Goal: Transaction & Acquisition: Purchase product/service

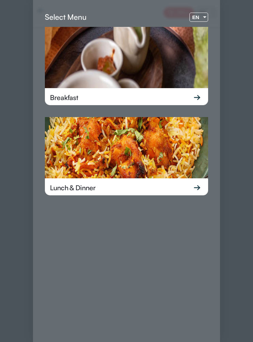
click at [187, 152] on img at bounding box center [127, 147] width 164 height 61
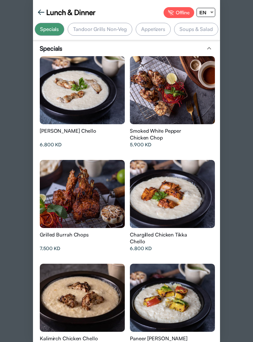
click at [209, 12] on div "EN" at bounding box center [203, 12] width 12 height 9
click at [204, 42] on span "ع" at bounding box center [203, 40] width 13 height 15
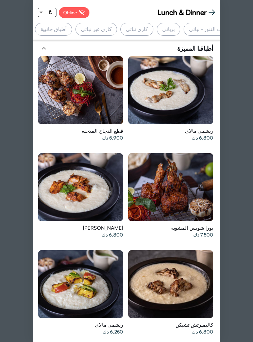
scroll to position [0, -224]
click at [182, 28] on div "برياني" at bounding box center [170, 29] width 24 height 13
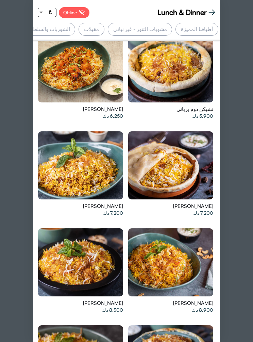
scroll to position [0, 0]
click at [154, 34] on div "مشويات التنور - غير نباتي" at bounding box center [140, 29] width 65 height 13
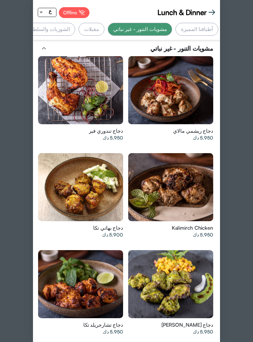
click at [204, 27] on div "أطباقنا المميزة" at bounding box center [197, 29] width 43 height 13
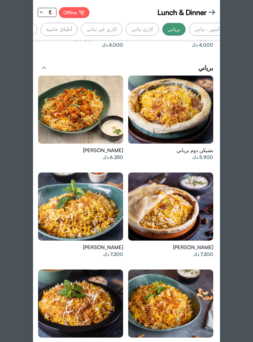
click at [60, 96] on div at bounding box center [80, 110] width 85 height 68
click at [21, 25] on div "عصائر طازجة" at bounding box center [1, 29] width 39 height 13
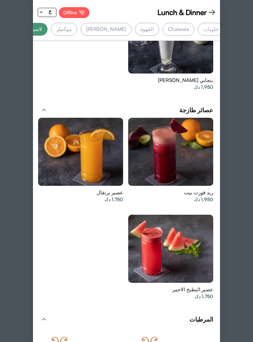
click at [77, 30] on div "موكتيلز" at bounding box center [64, 29] width 26 height 13
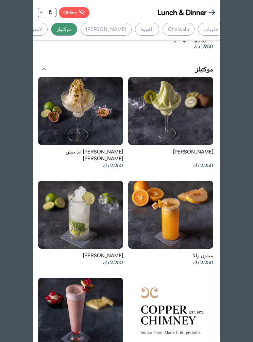
click at [159, 31] on div "القهوة" at bounding box center [147, 29] width 24 height 13
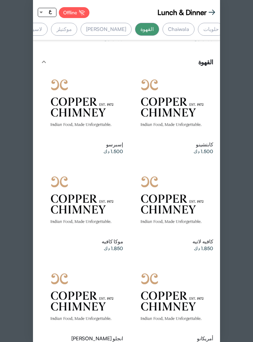
click at [132, 29] on div "[PERSON_NAME]" at bounding box center [106, 29] width 51 height 13
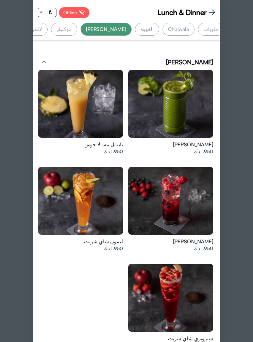
click at [48, 28] on div "لاسيز" at bounding box center [36, 29] width 23 height 13
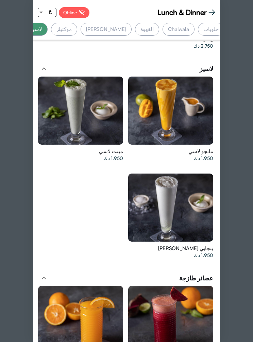
click at [21, 31] on div "عصائر طازجة" at bounding box center [1, 29] width 39 height 13
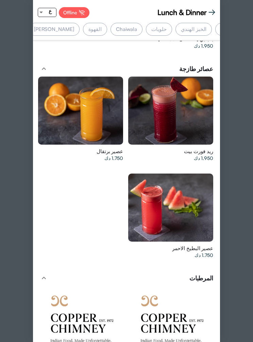
click at [143, 24] on div "Chaiwala" at bounding box center [127, 29] width 32 height 13
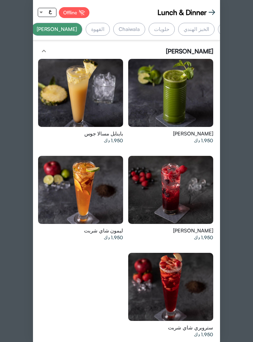
click at [145, 34] on div "Chaiwala" at bounding box center [129, 29] width 32 height 13
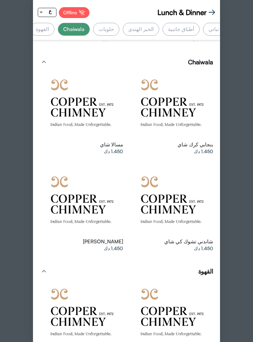
click at [168, 14] on span "Lunch & Dinner" at bounding box center [182, 12] width 49 height 10
click at [119, 31] on div "حلويات" at bounding box center [106, 29] width 26 height 13
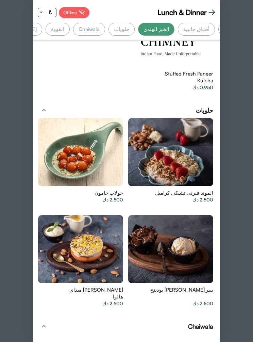
click at [195, 221] on div at bounding box center [170, 249] width 85 height 68
